Goal: Task Accomplishment & Management: Manage account settings

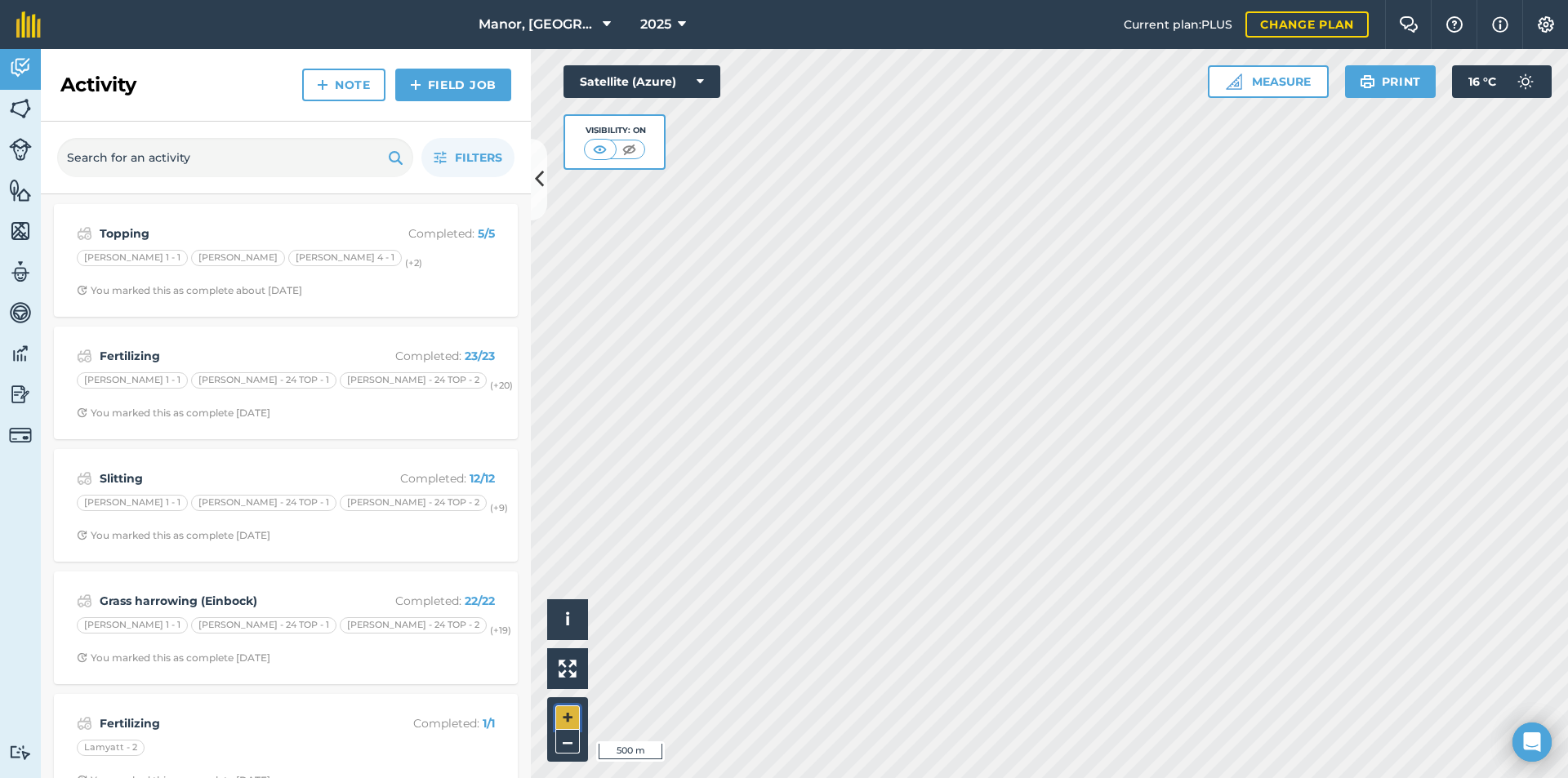
click at [562, 719] on button "+" at bounding box center [567, 717] width 24 height 24
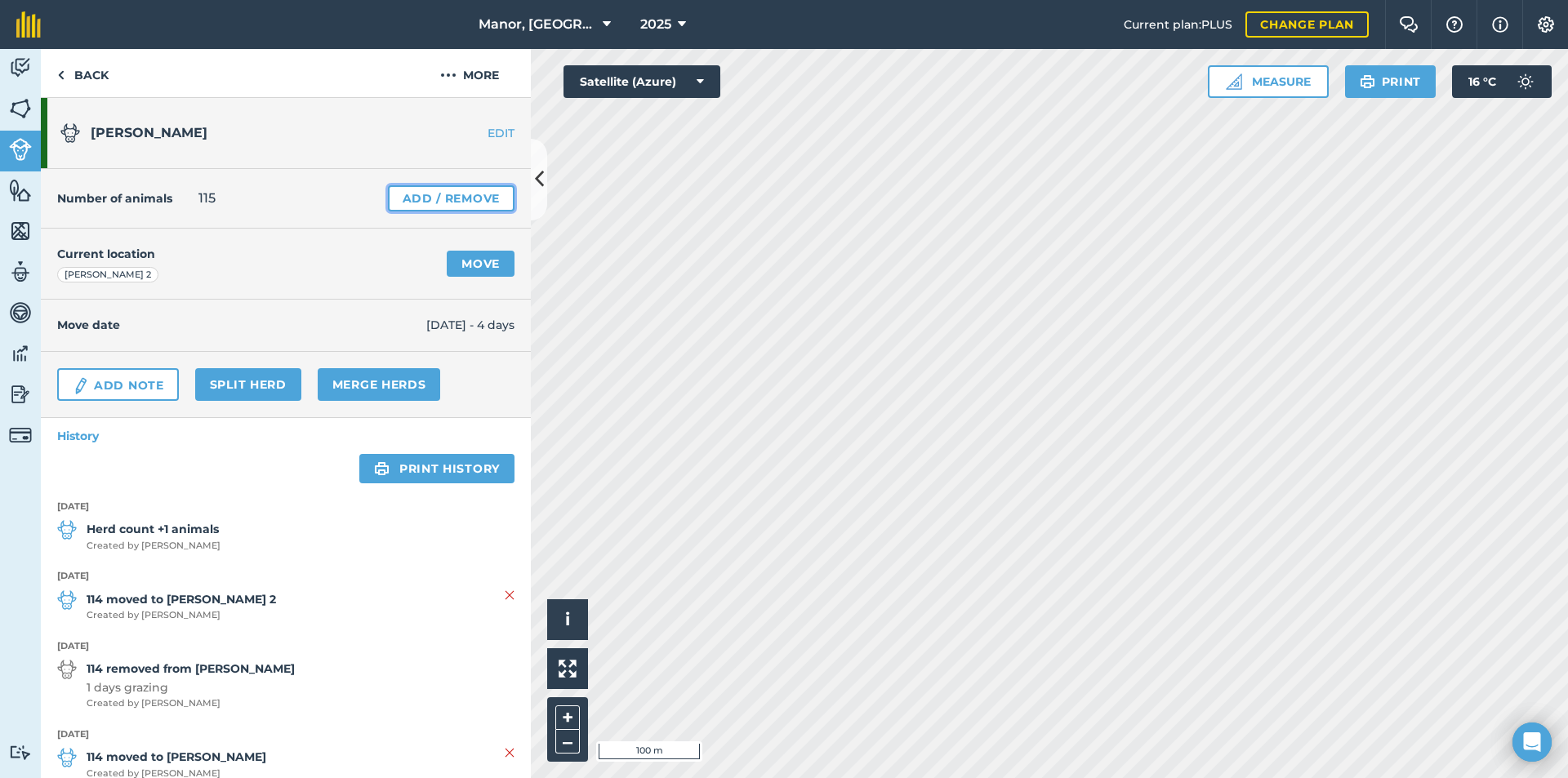
click at [449, 199] on link "Add / Remove" at bounding box center [450, 198] width 126 height 26
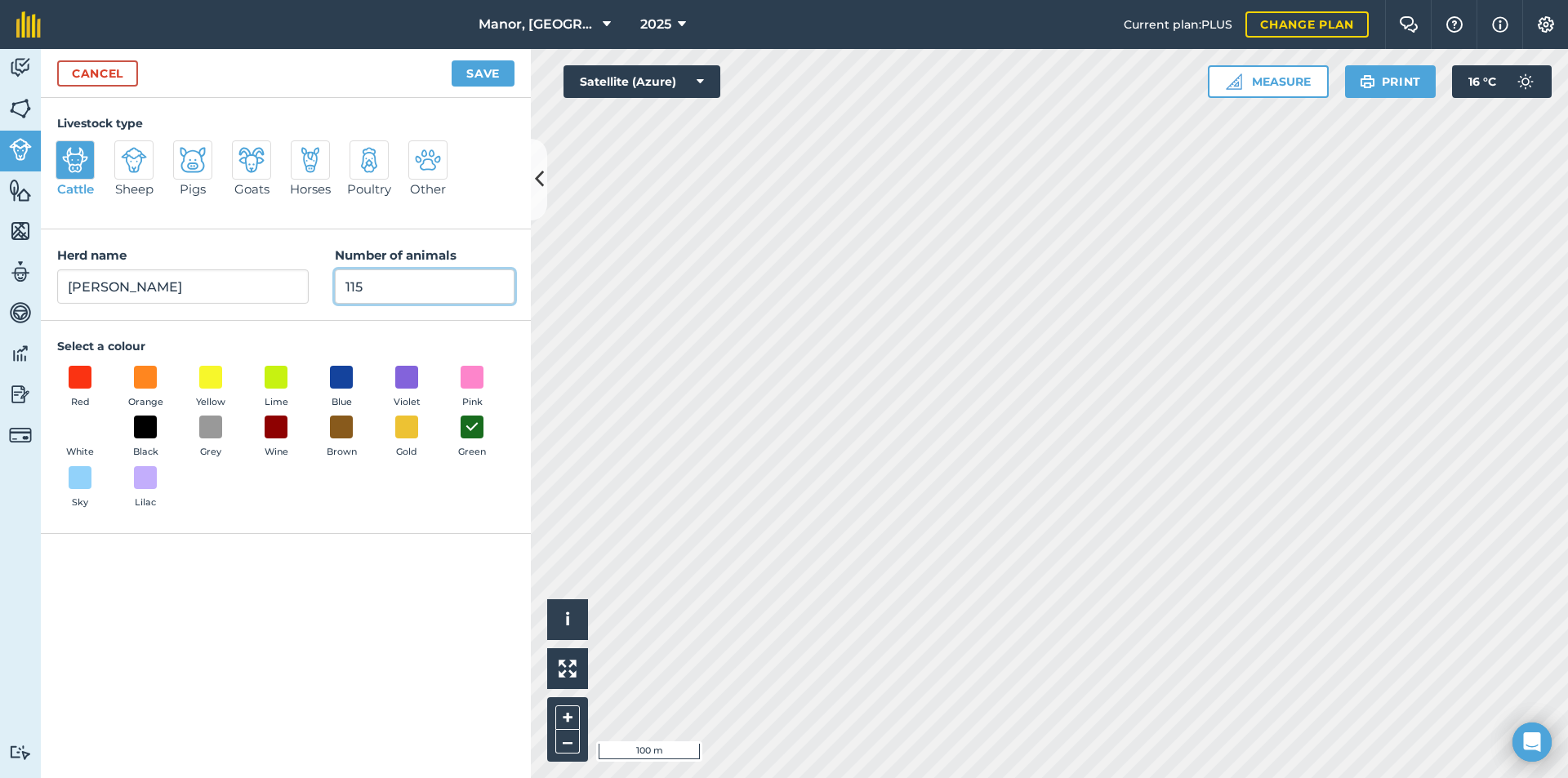
drag, startPoint x: 434, startPoint y: 279, endPoint x: 302, endPoint y: 294, distance: 132.8
click at [300, 293] on div "Herd name Milton milkers Number of animals 115" at bounding box center [285, 274] width 490 height 91
type input "118"
click at [487, 75] on button "Save" at bounding box center [482, 73] width 63 height 26
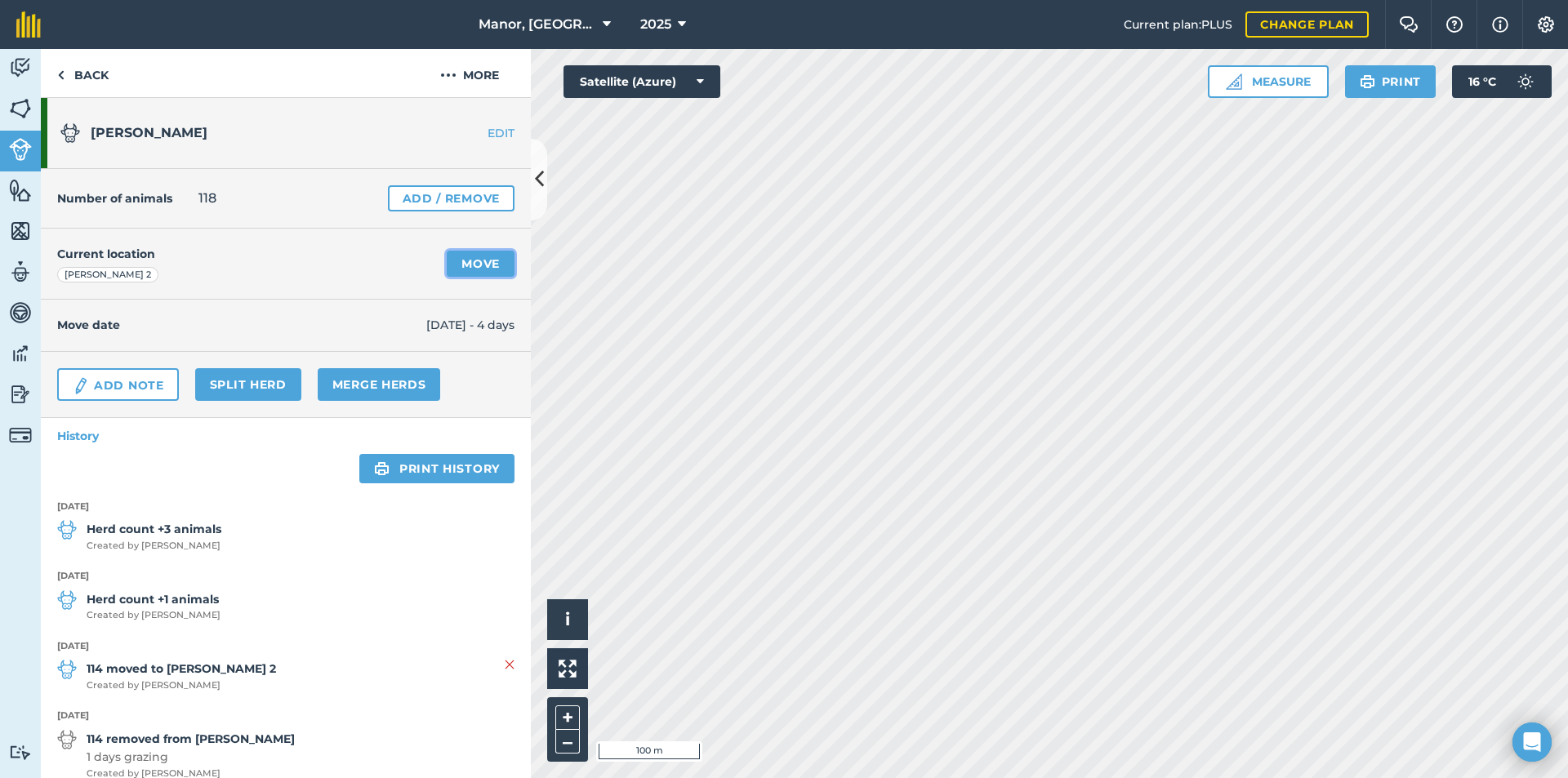
click at [487, 259] on link "Move" at bounding box center [480, 263] width 67 height 26
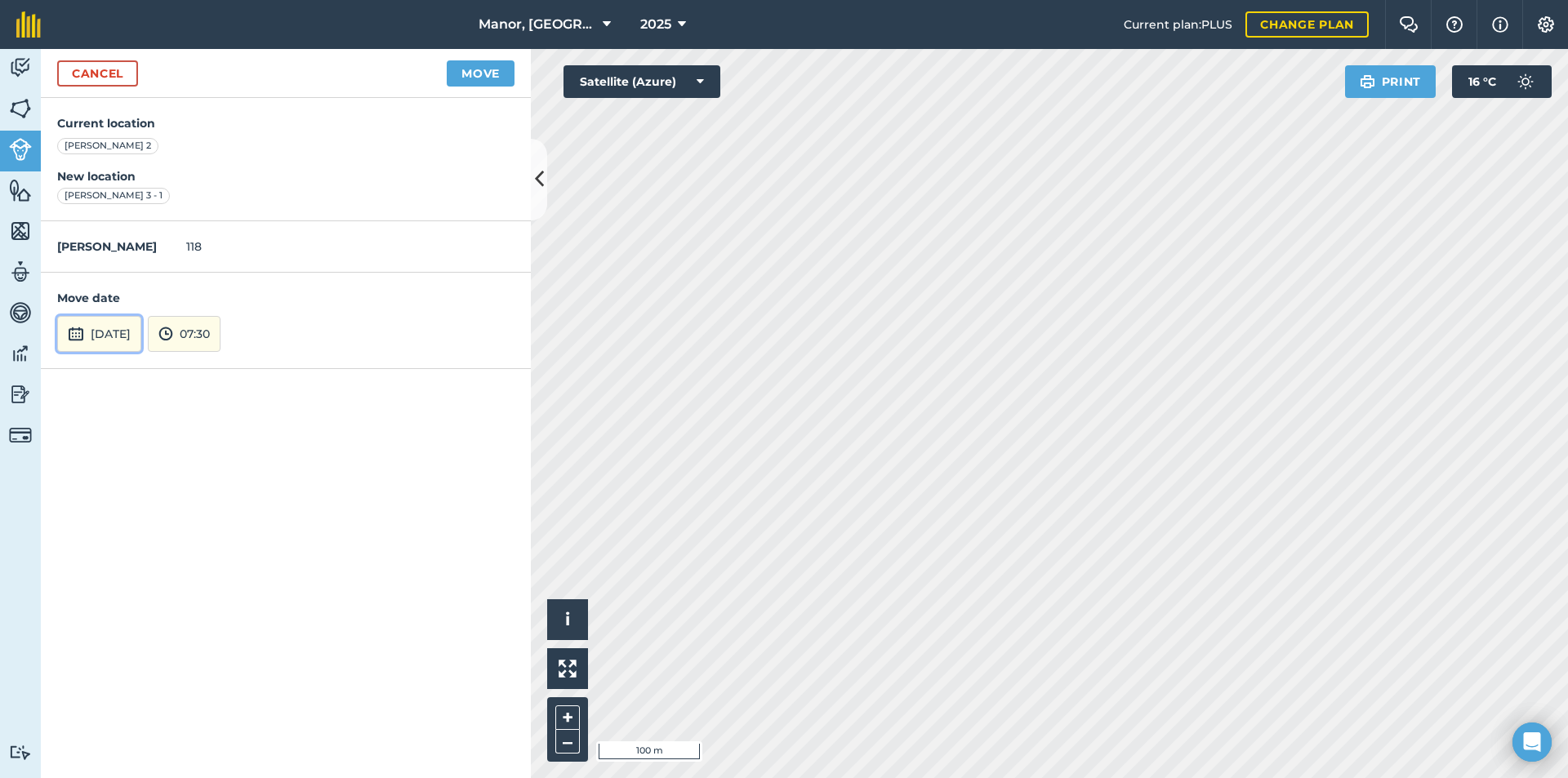
click at [141, 337] on button "11th Aug 2025" at bounding box center [98, 333] width 84 height 36
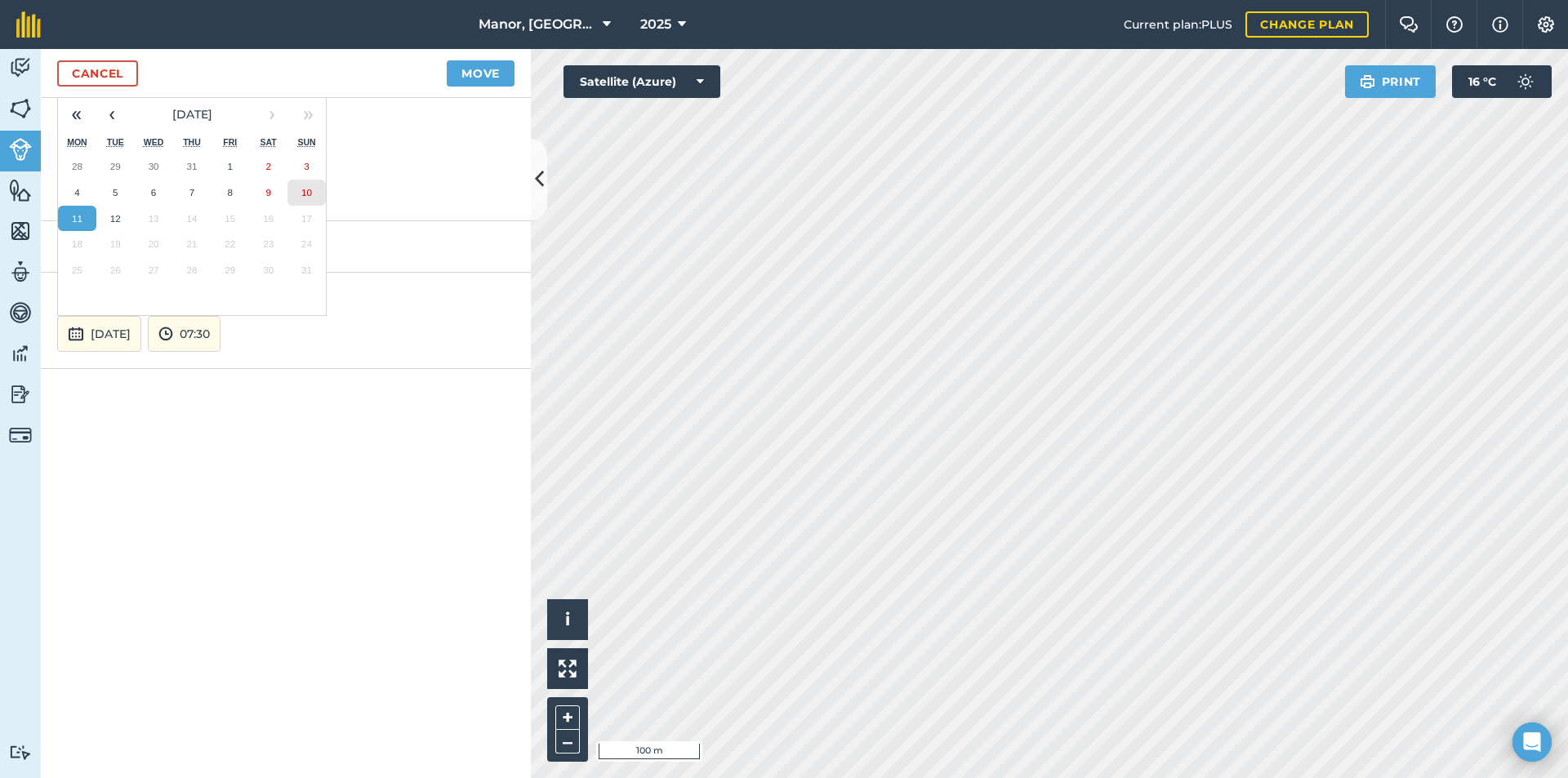
click at [304, 187] on abbr "10" at bounding box center [306, 192] width 11 height 11
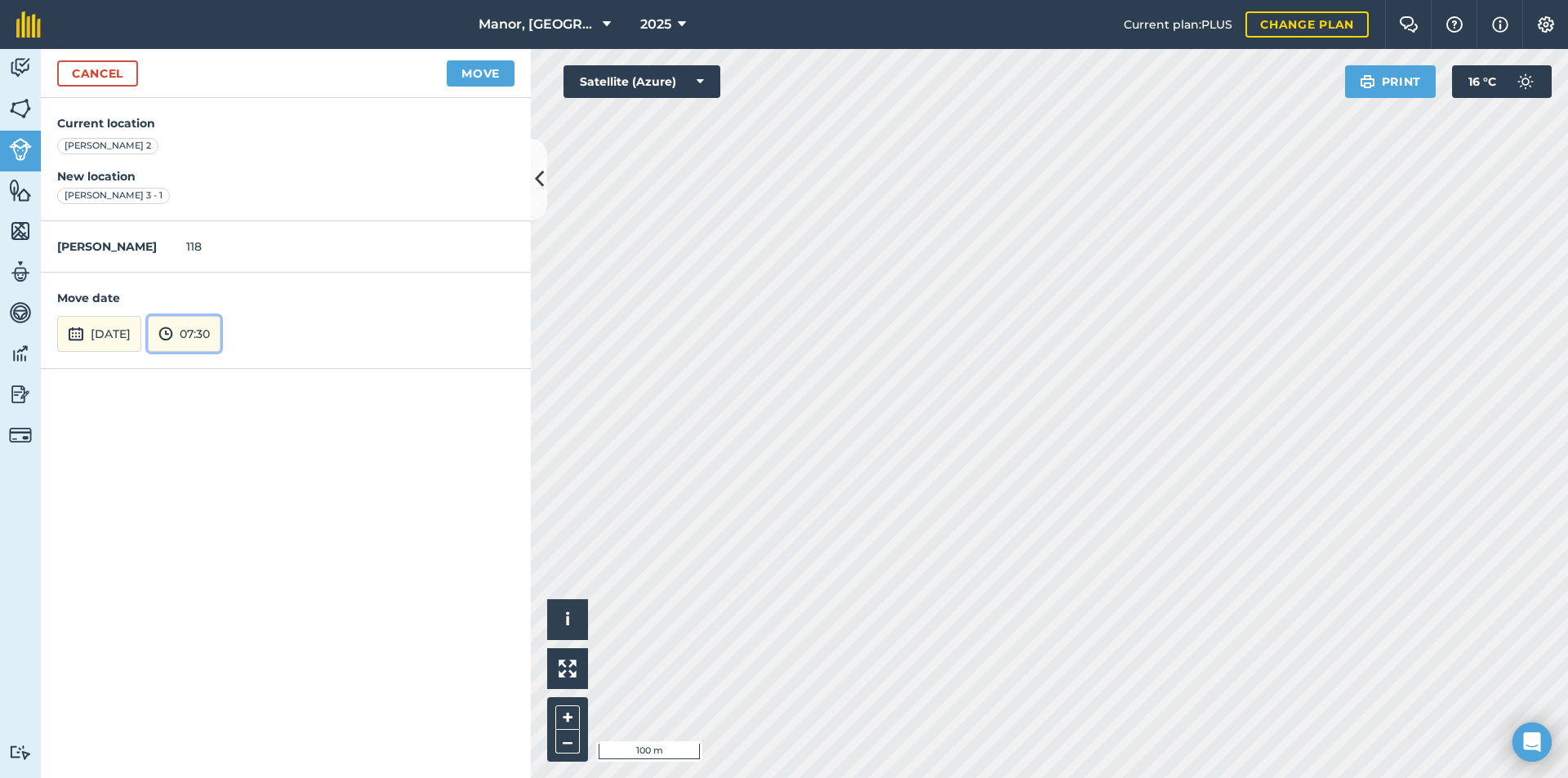
click at [218, 343] on button "07:30" at bounding box center [184, 333] width 72 height 36
click at [225, 262] on button "05:00" at bounding box center [187, 254] width 77 height 26
click at [471, 72] on button "Move" at bounding box center [480, 73] width 67 height 26
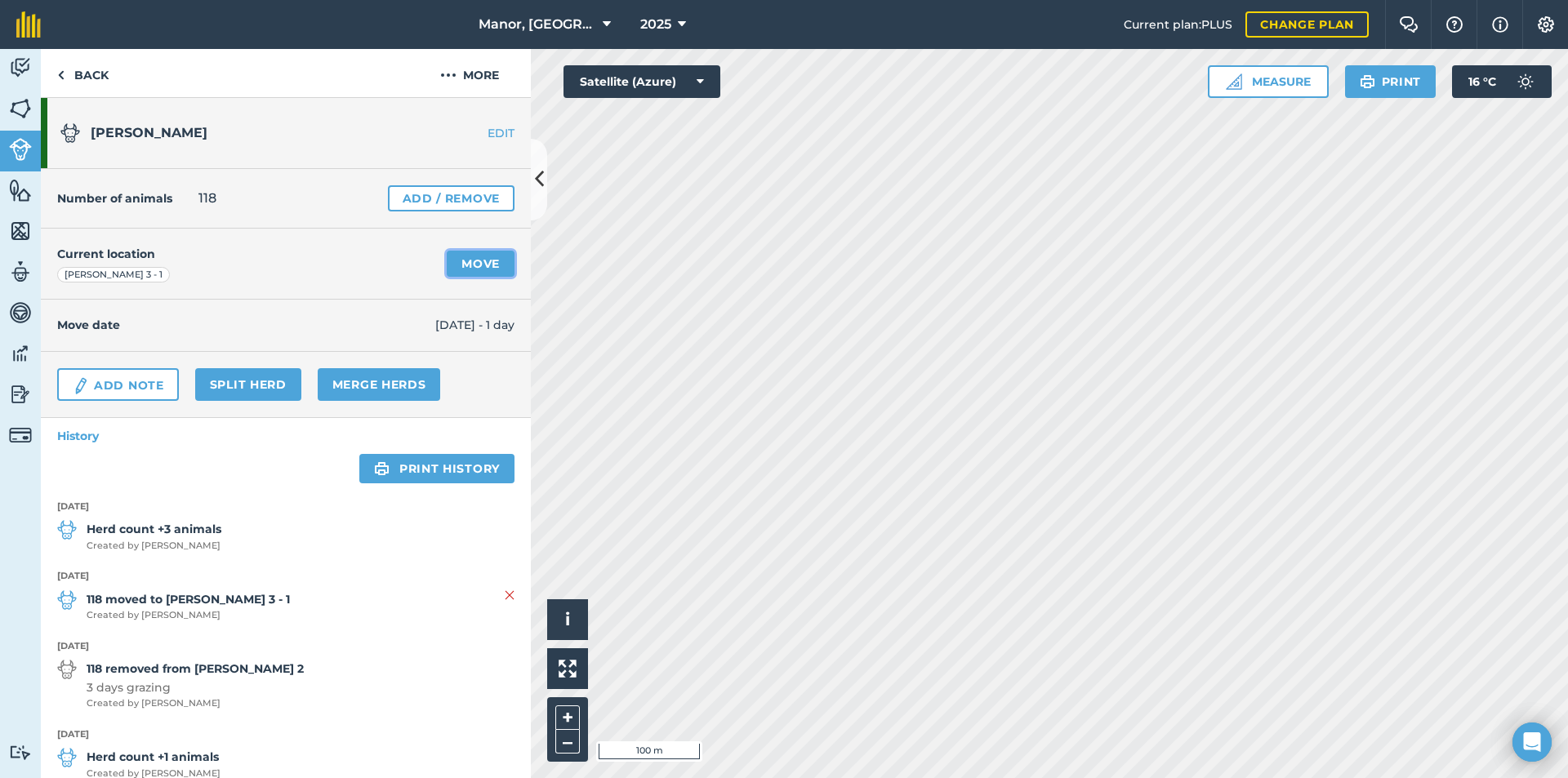
click at [476, 258] on link "Move" at bounding box center [480, 263] width 67 height 26
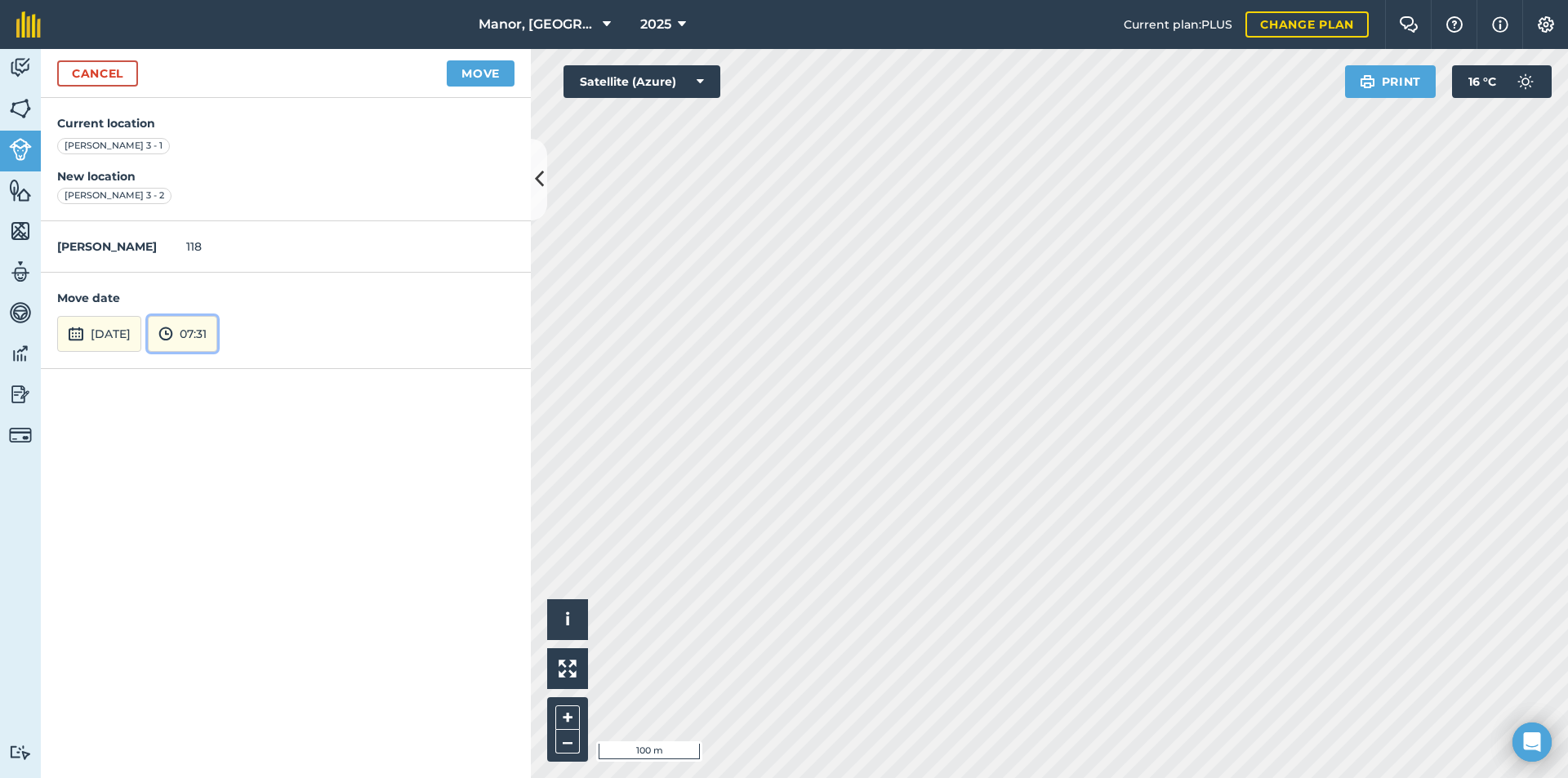
click at [218, 342] on button "07:31" at bounding box center [183, 333] width 69 height 36
click at [207, 226] on button "05:00" at bounding box center [187, 228] width 77 height 26
click at [494, 75] on button "Move" at bounding box center [480, 73] width 67 height 26
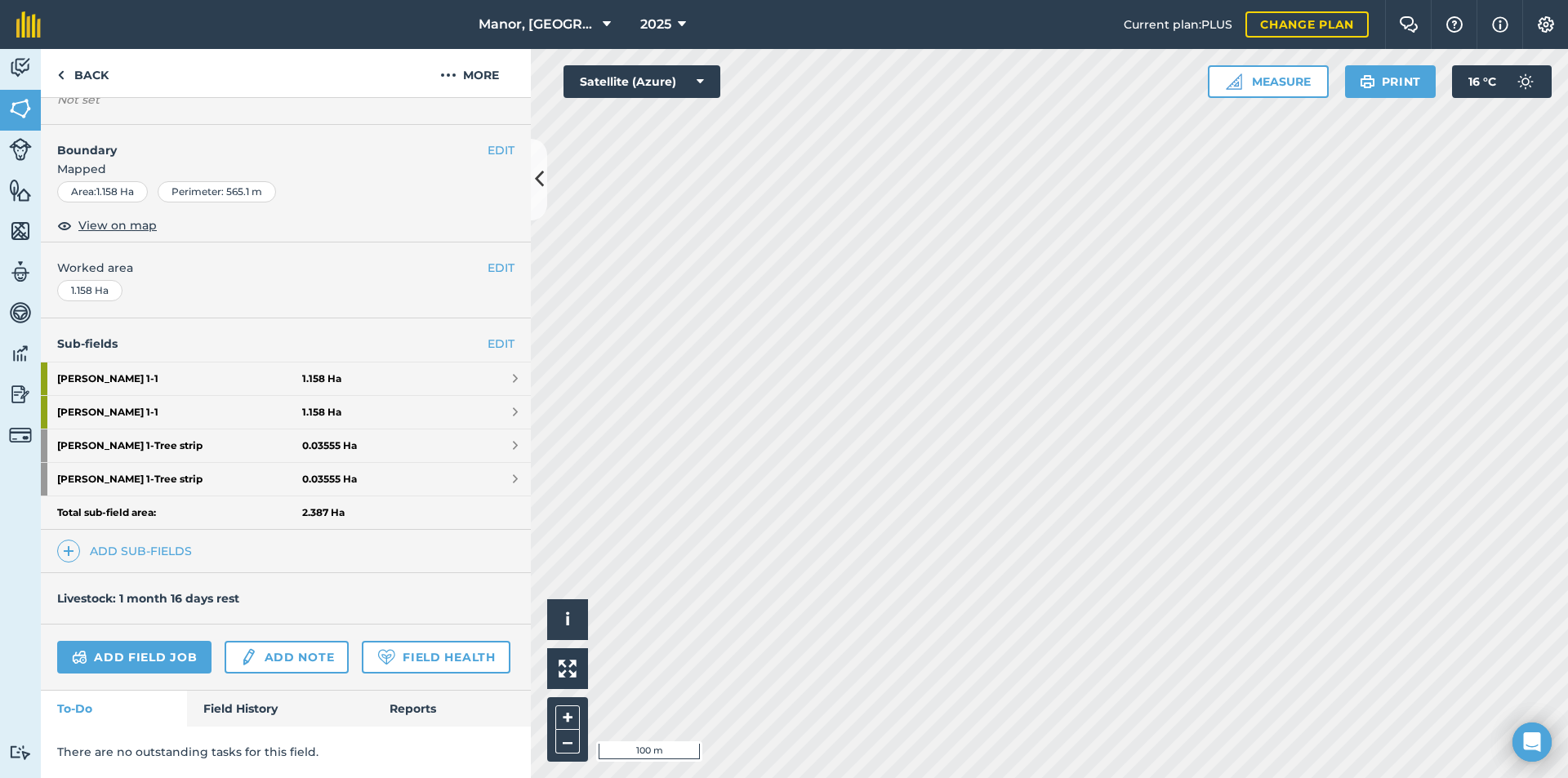
scroll to position [213, 0]
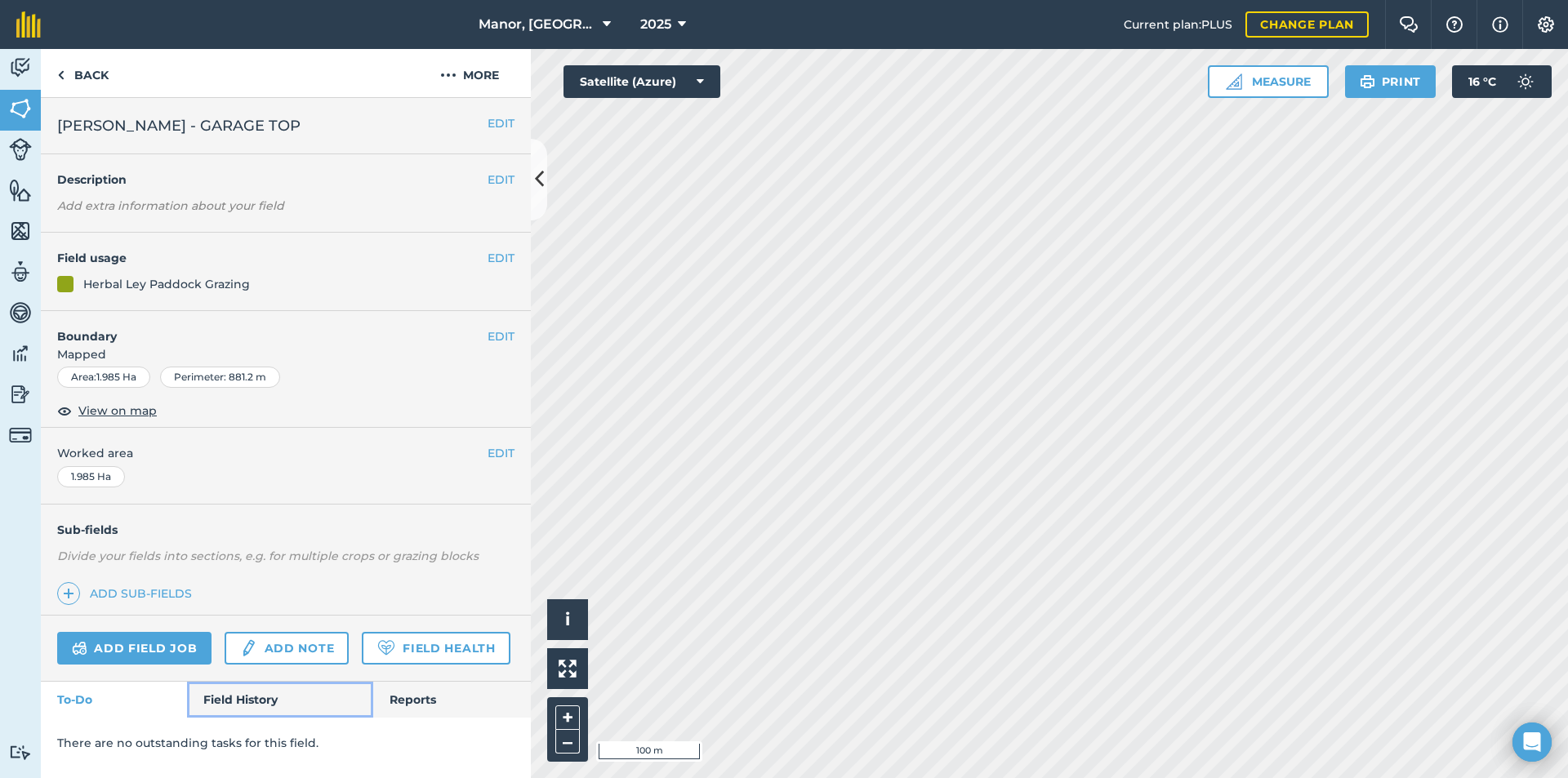
click at [252, 696] on link "Field History" at bounding box center [279, 699] width 186 height 36
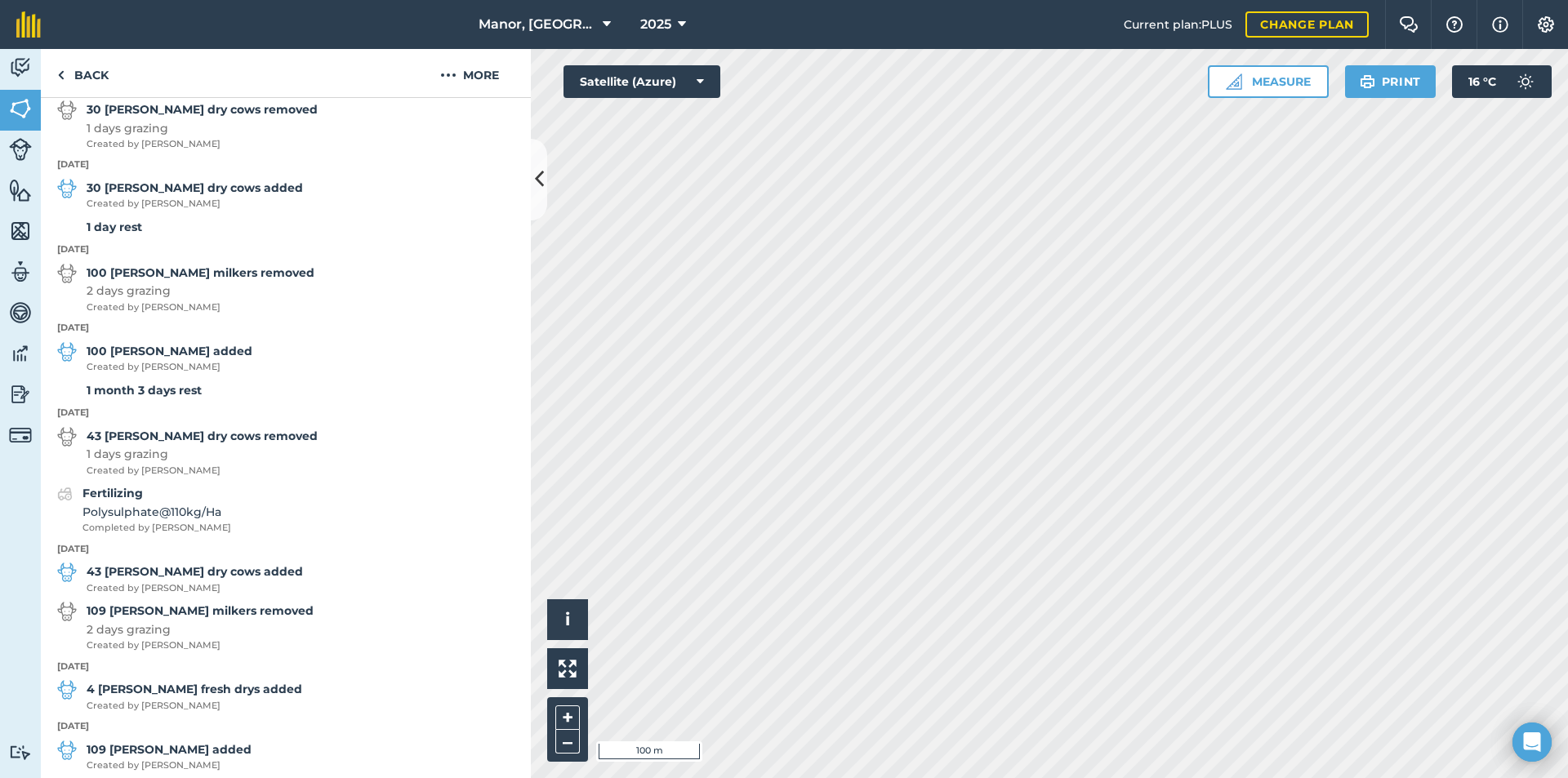
scroll to position [574, 0]
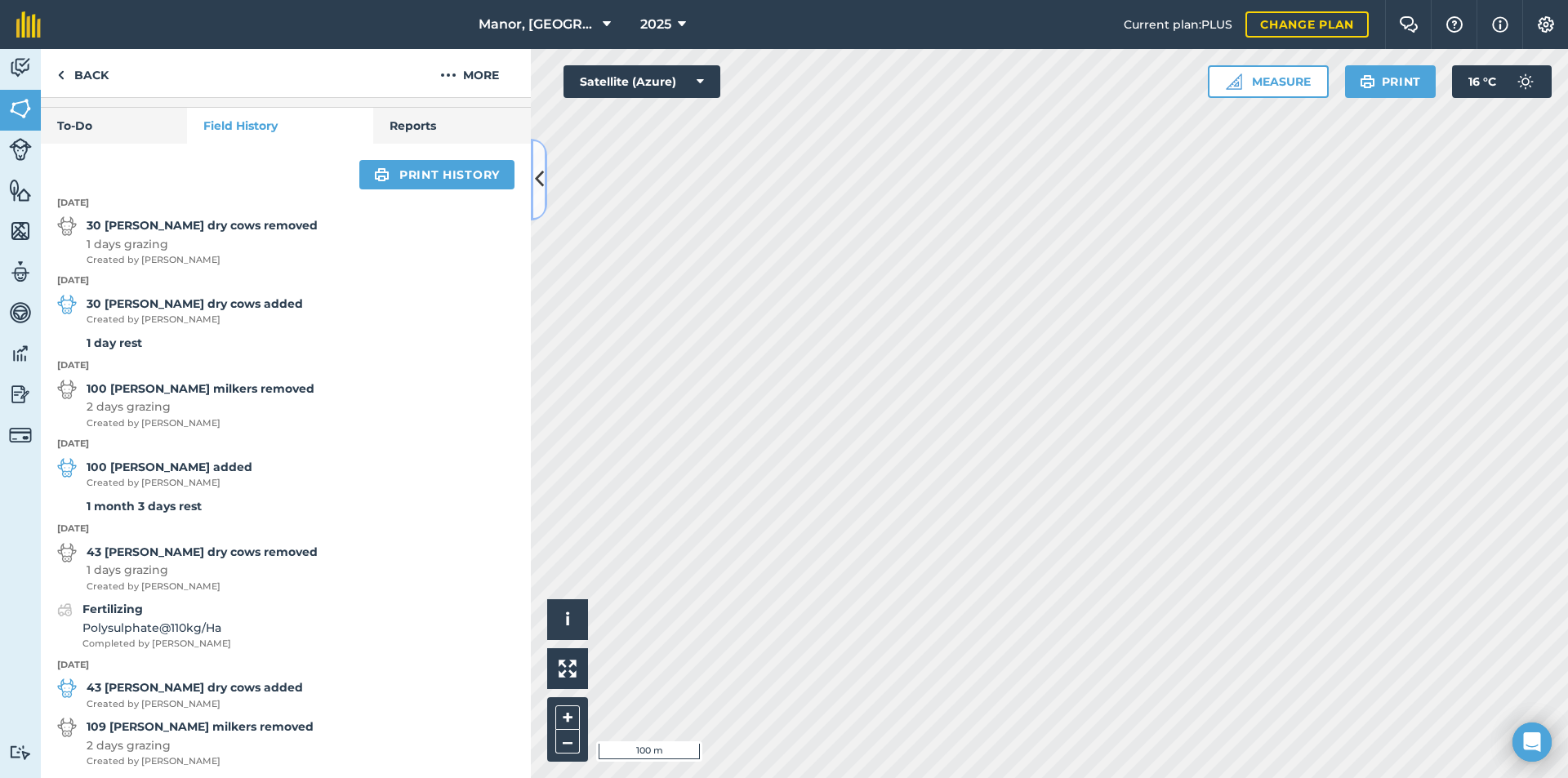
click at [532, 213] on button at bounding box center [538, 179] width 16 height 82
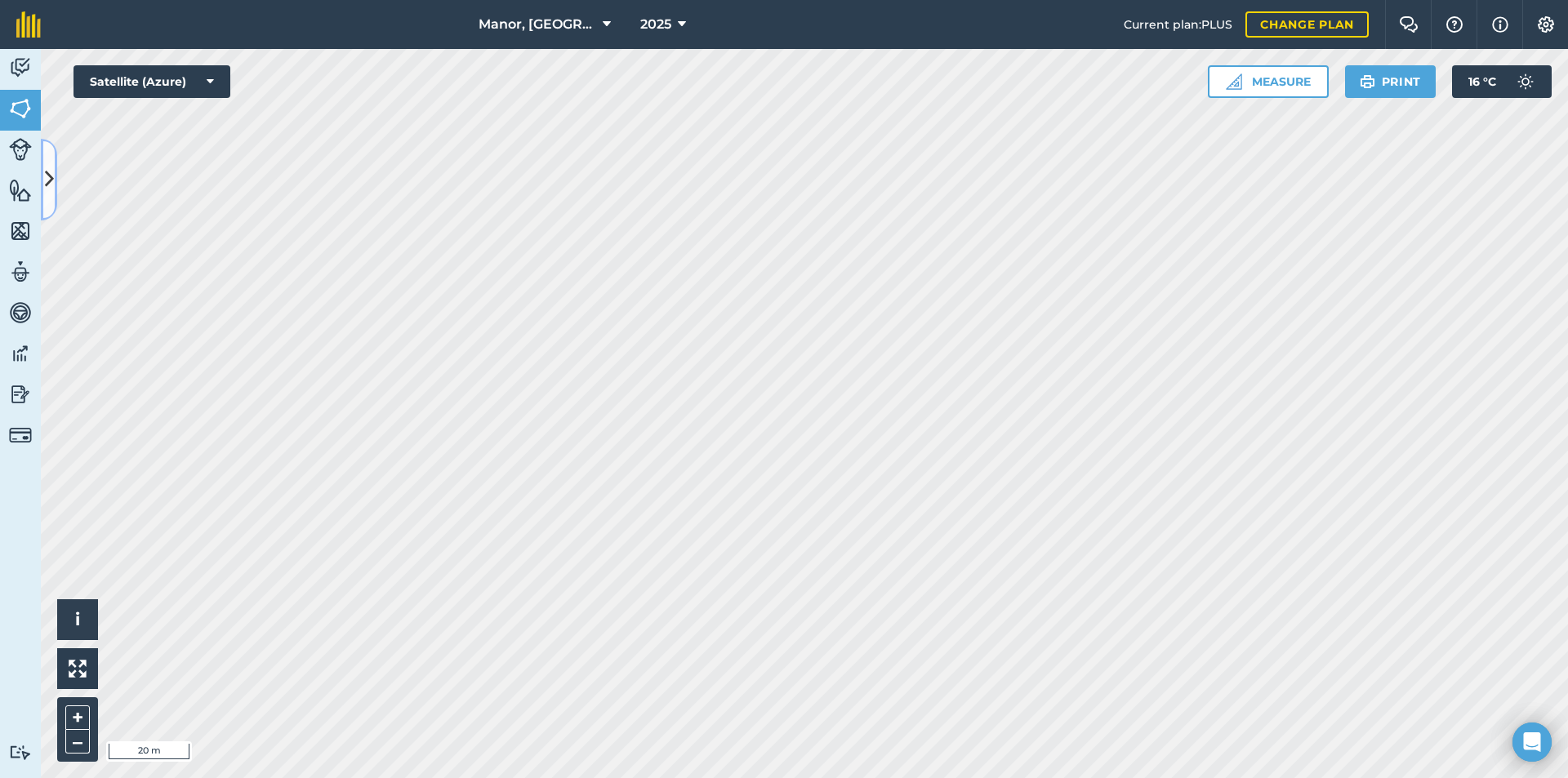
click at [44, 175] on button at bounding box center [48, 179] width 16 height 82
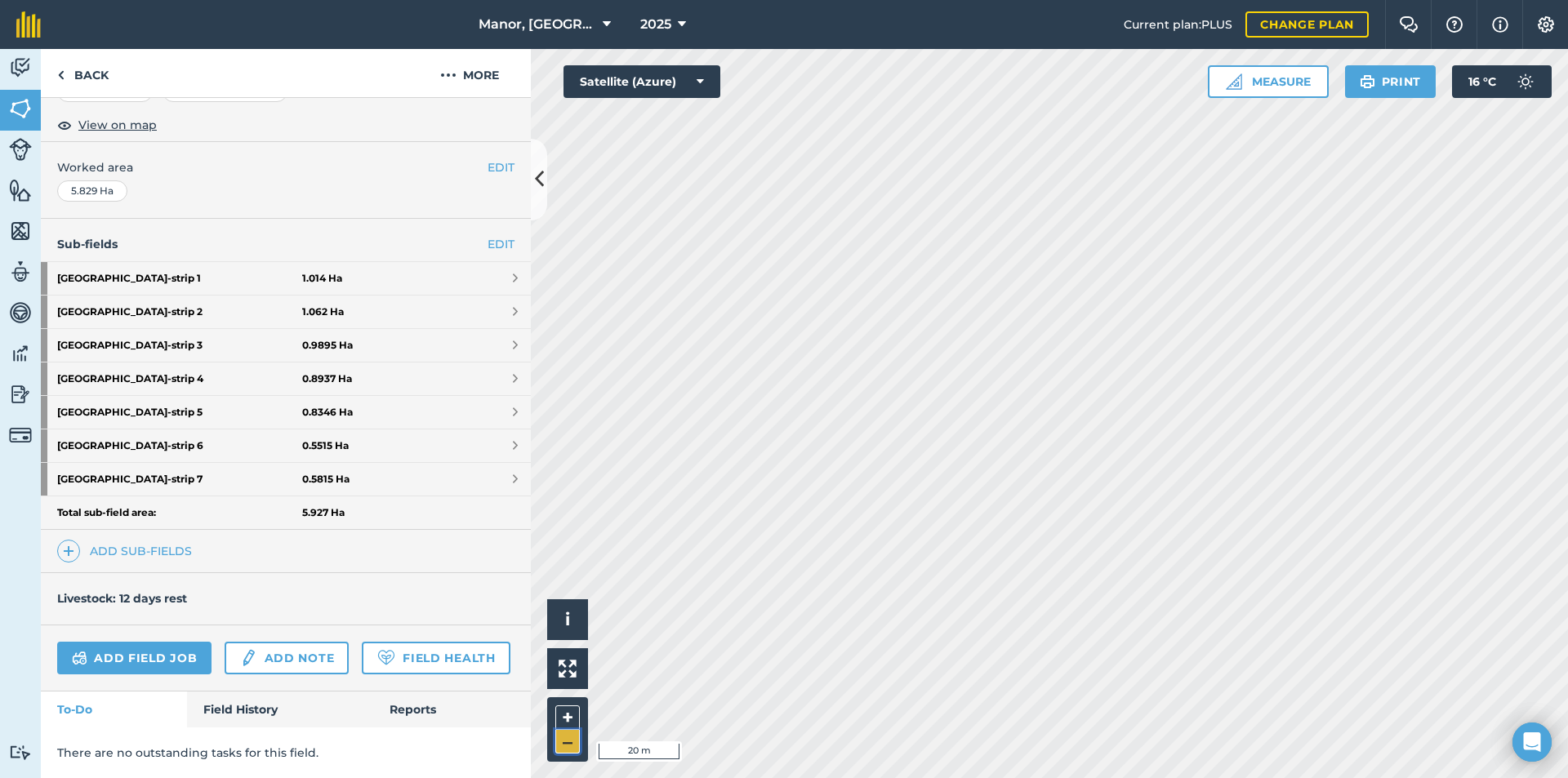
click at [565, 750] on button "–" at bounding box center [567, 741] width 24 height 24
